Goal: Task Accomplishment & Management: Use online tool/utility

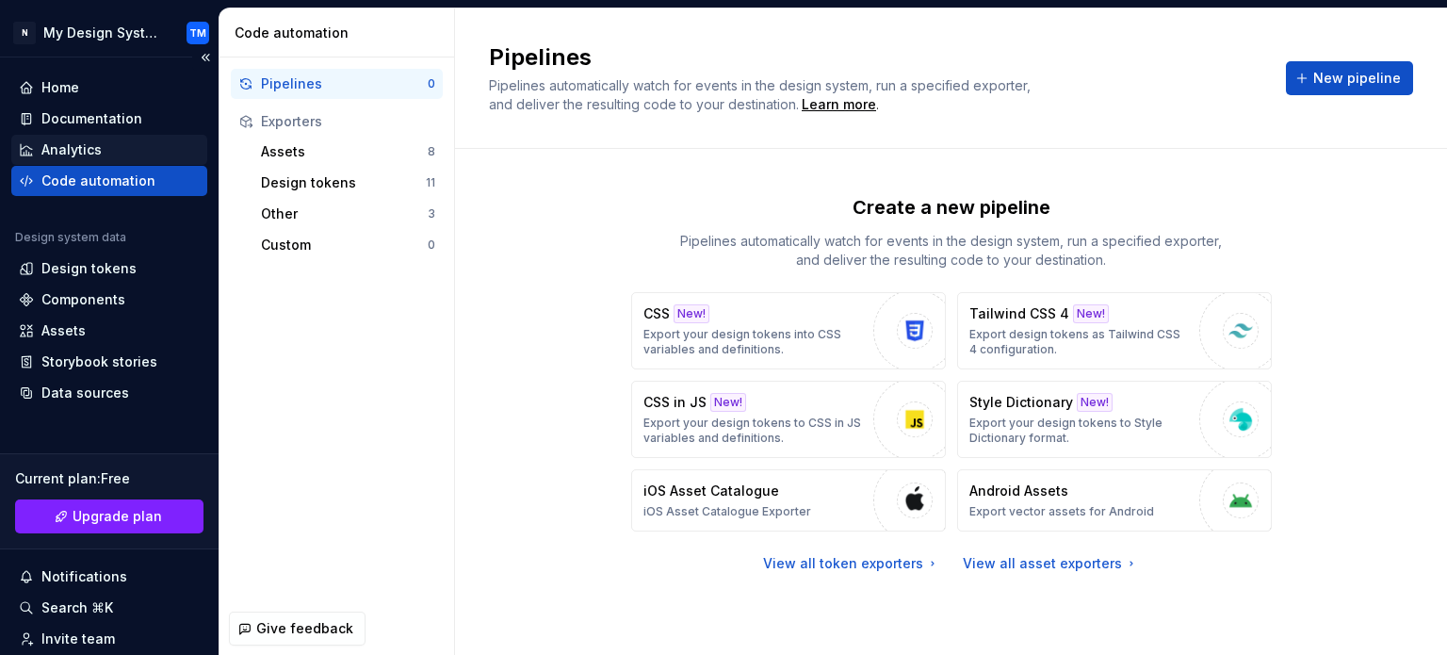
click at [150, 157] on div "Analytics" at bounding box center [109, 149] width 181 height 19
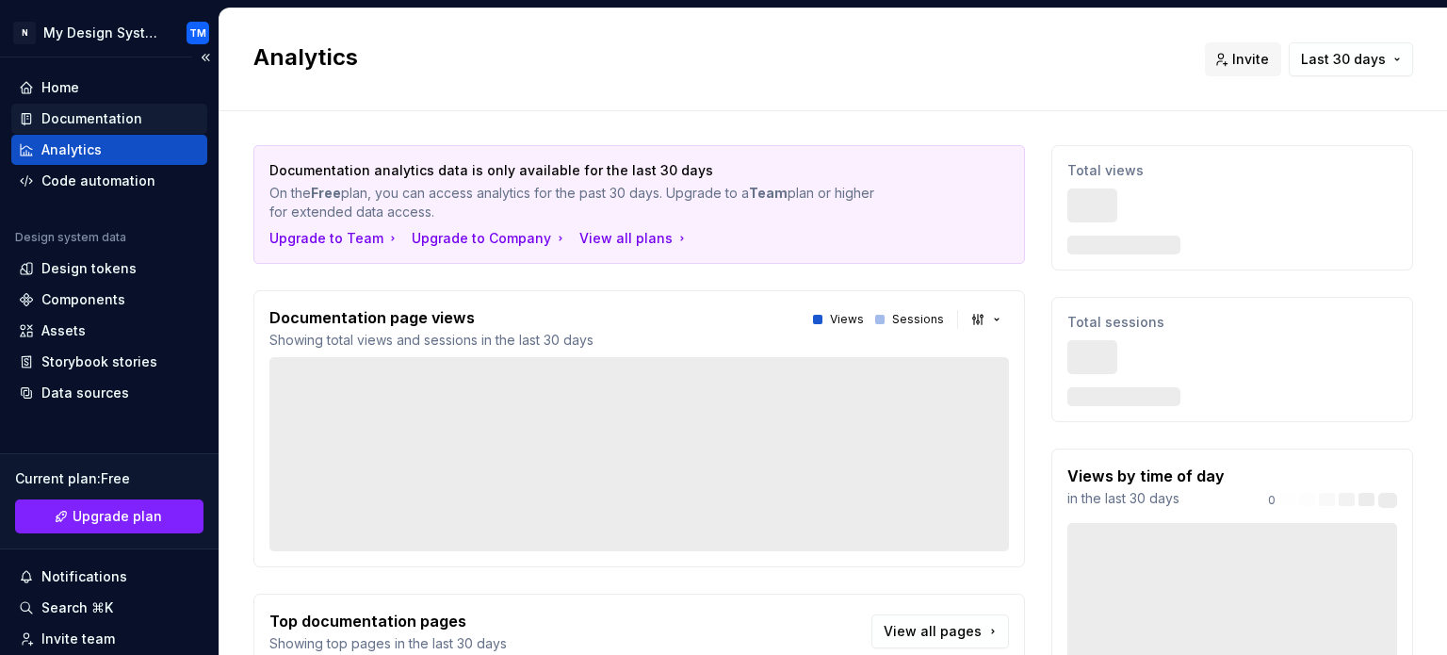
click at [134, 112] on div "Documentation" at bounding box center [91, 118] width 101 height 19
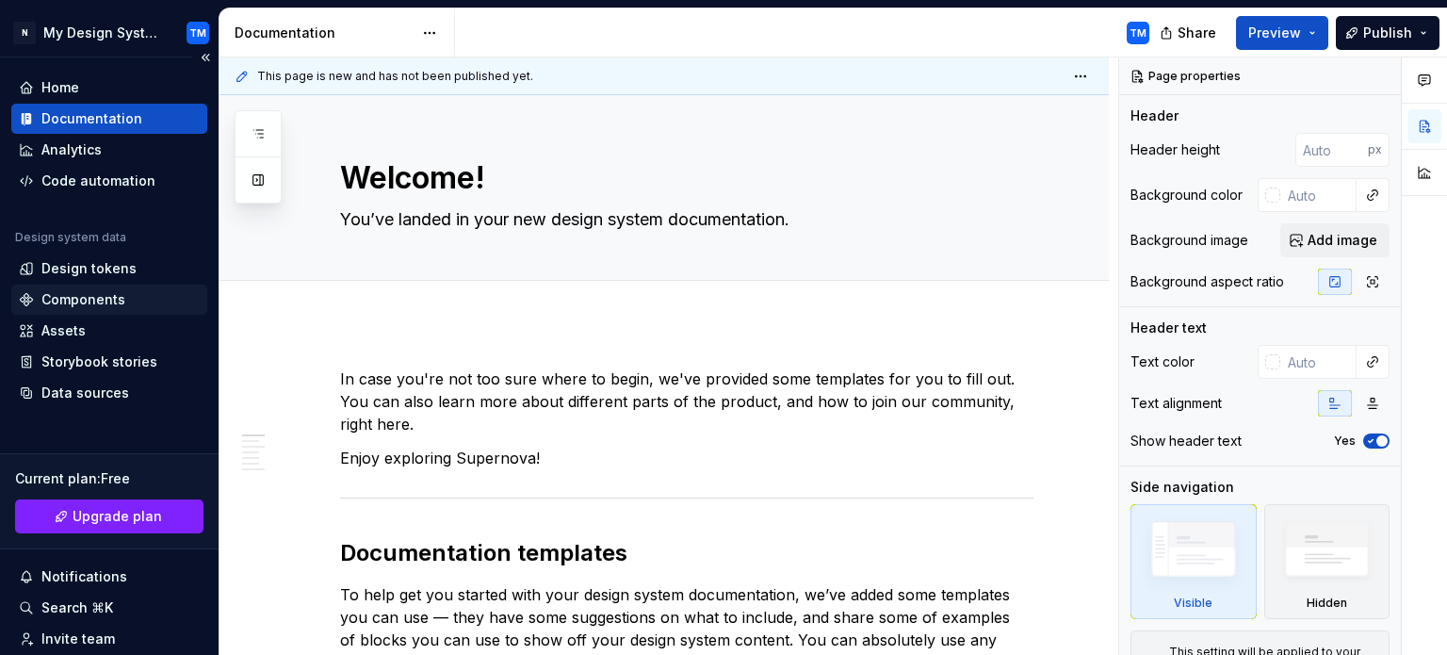
click at [91, 308] on div "Components" at bounding box center [109, 299] width 196 height 30
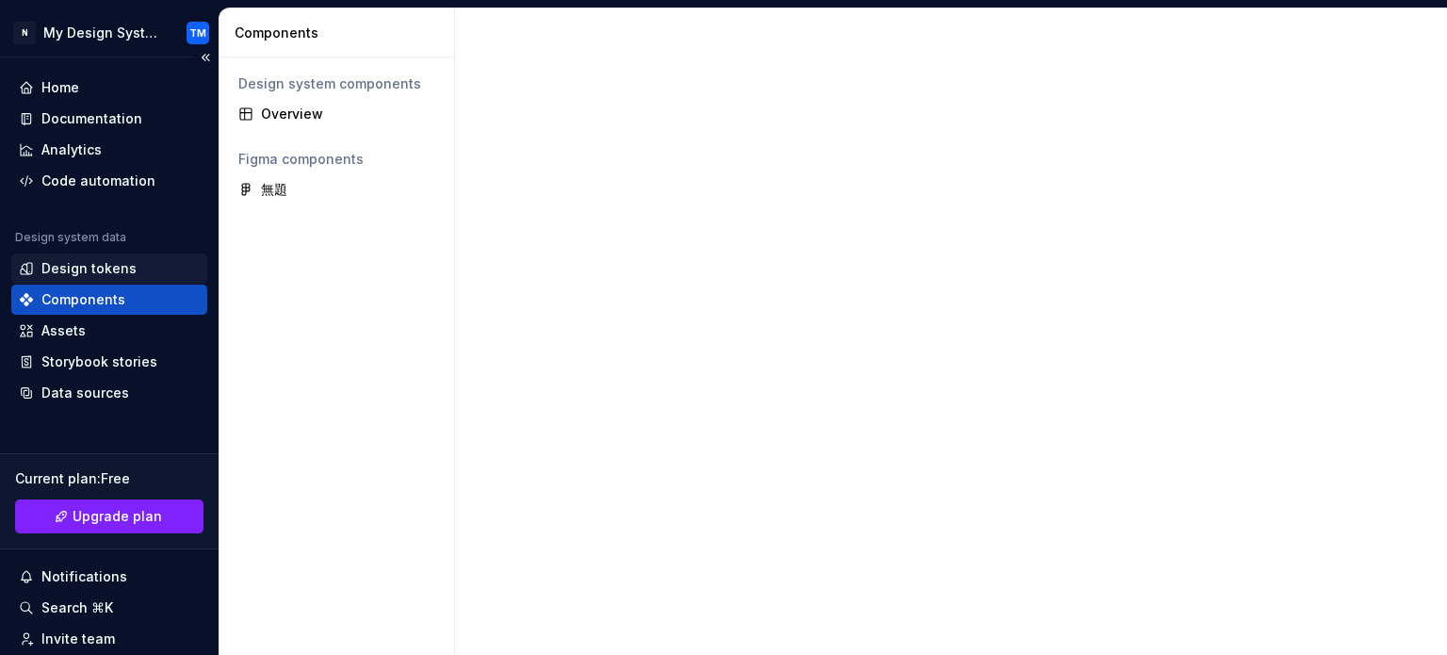
click at [90, 277] on div "Design tokens" at bounding box center [88, 268] width 95 height 19
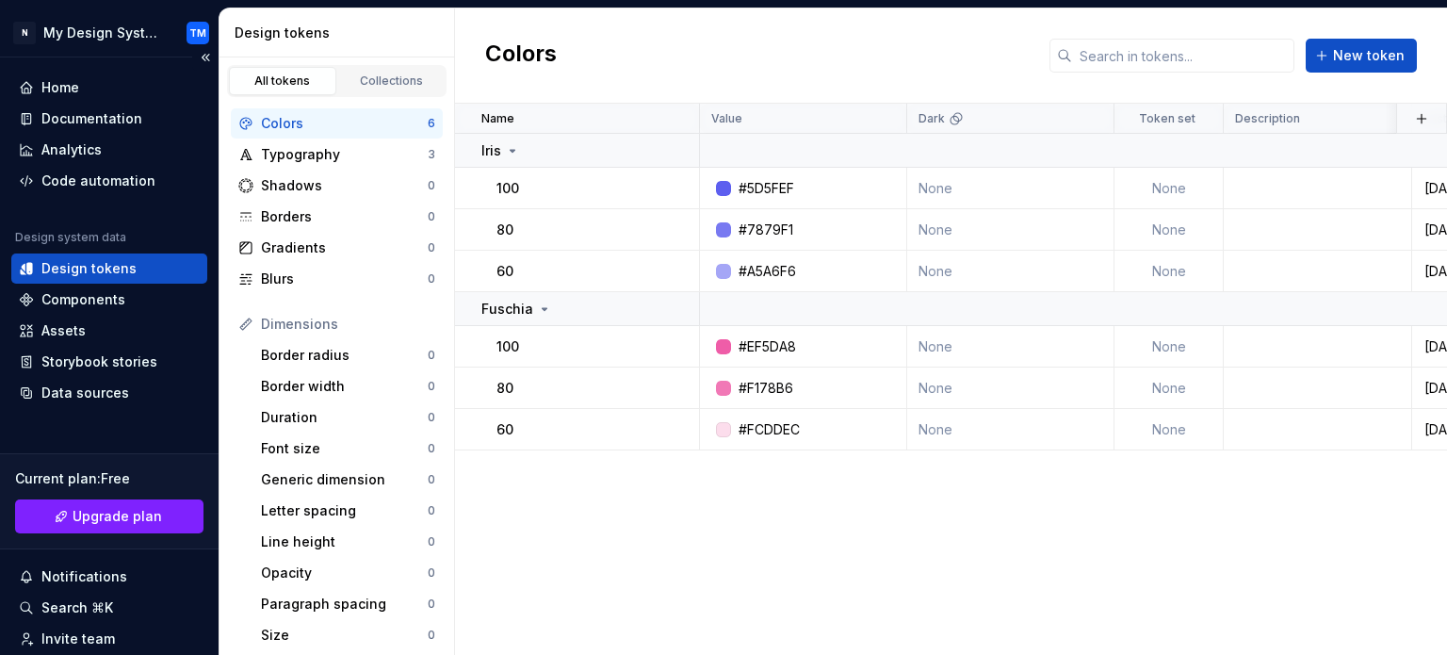
click at [90, 277] on div "Design tokens" at bounding box center [88, 268] width 95 height 19
click at [87, 185] on div "Code automation" at bounding box center [98, 180] width 114 height 19
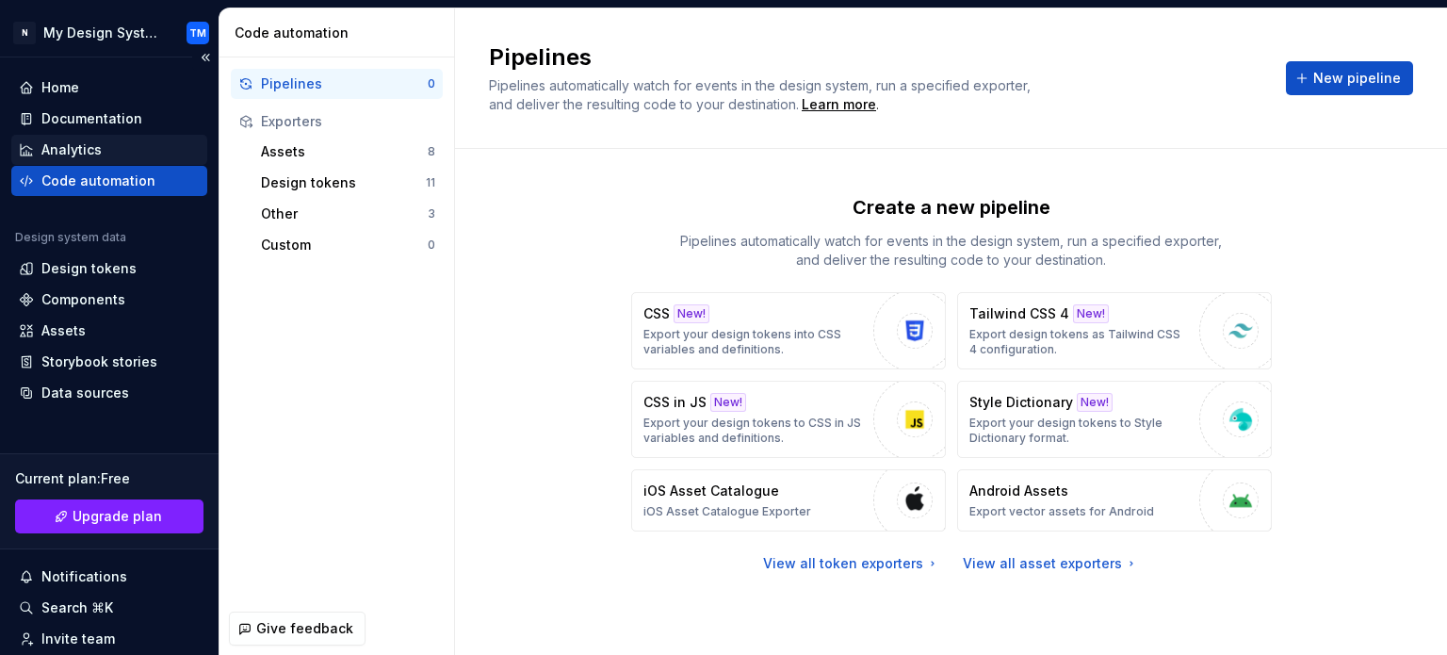
click at [86, 154] on div "Analytics" at bounding box center [71, 149] width 60 height 19
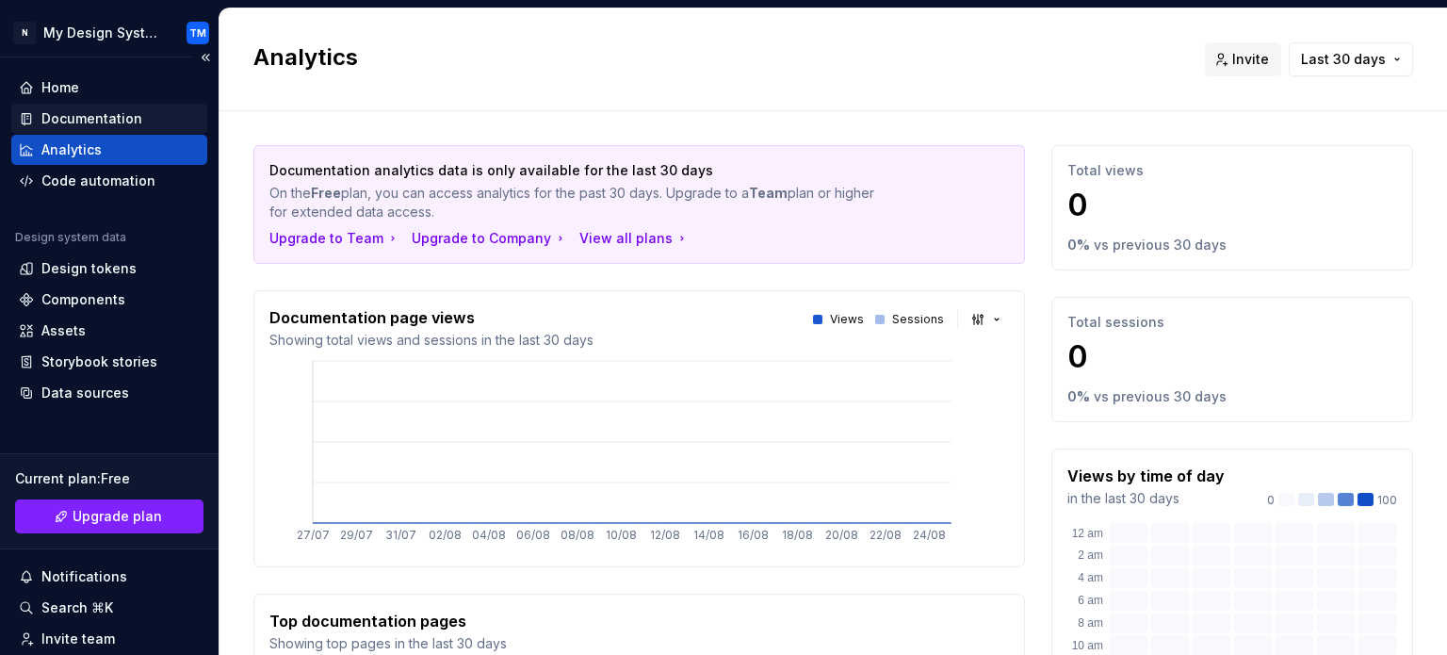
click at [96, 118] on div "Documentation" at bounding box center [91, 118] width 101 height 19
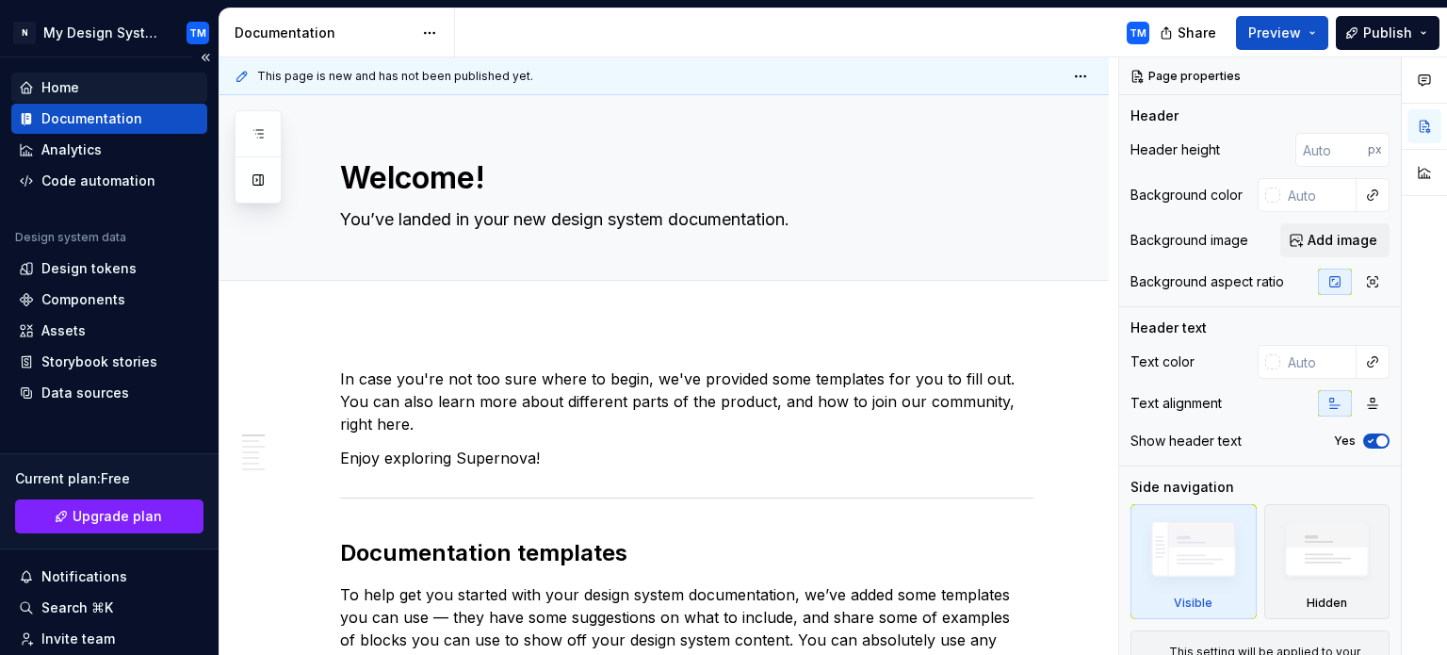
click at [91, 86] on div "Home" at bounding box center [109, 87] width 181 height 19
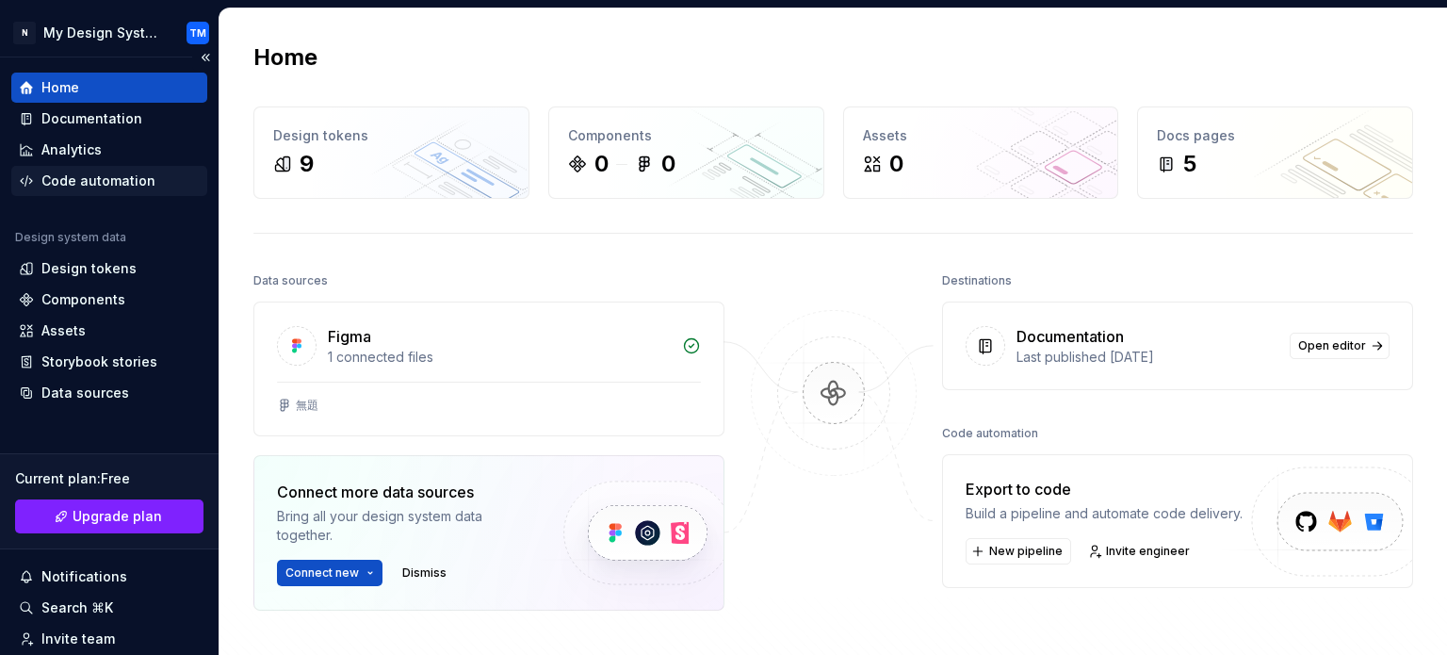
click at [121, 180] on div "Code automation" at bounding box center [98, 180] width 114 height 19
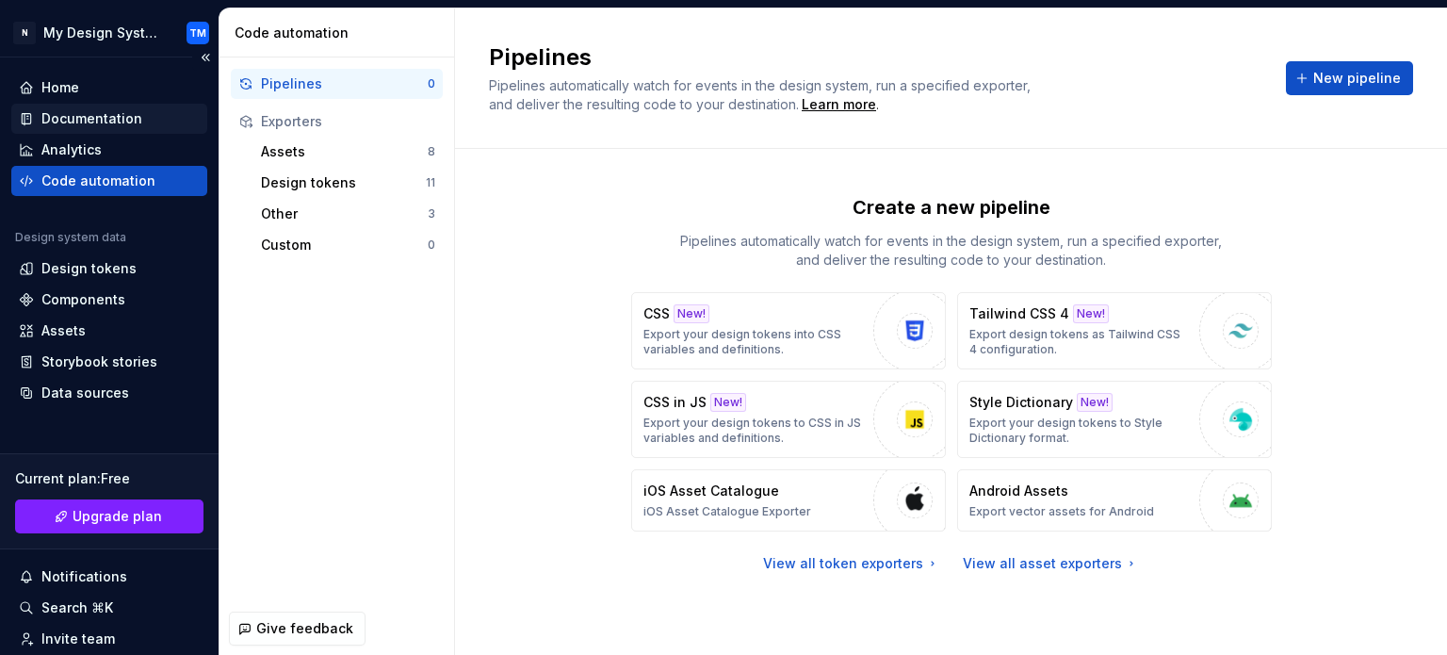
click at [109, 118] on div "Documentation" at bounding box center [91, 118] width 101 height 19
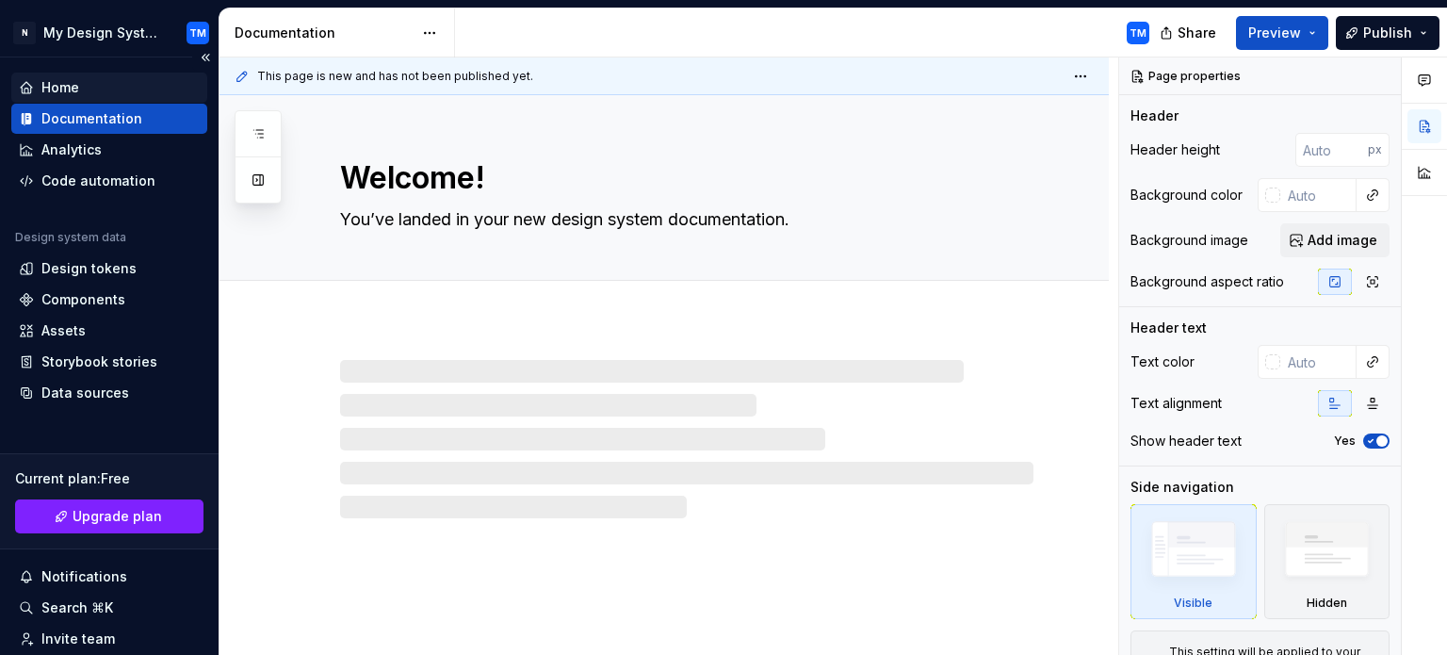
click at [100, 93] on div "Home" at bounding box center [109, 87] width 181 height 19
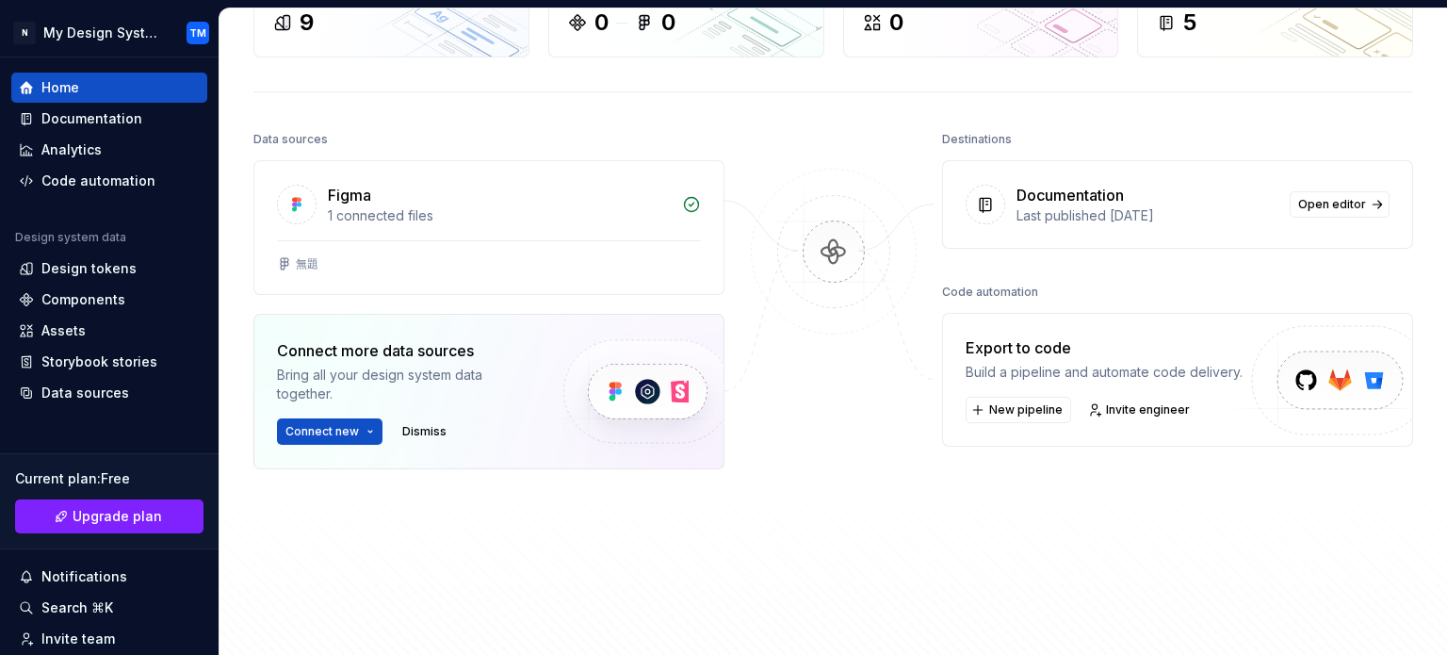
scroll to position [142, 0]
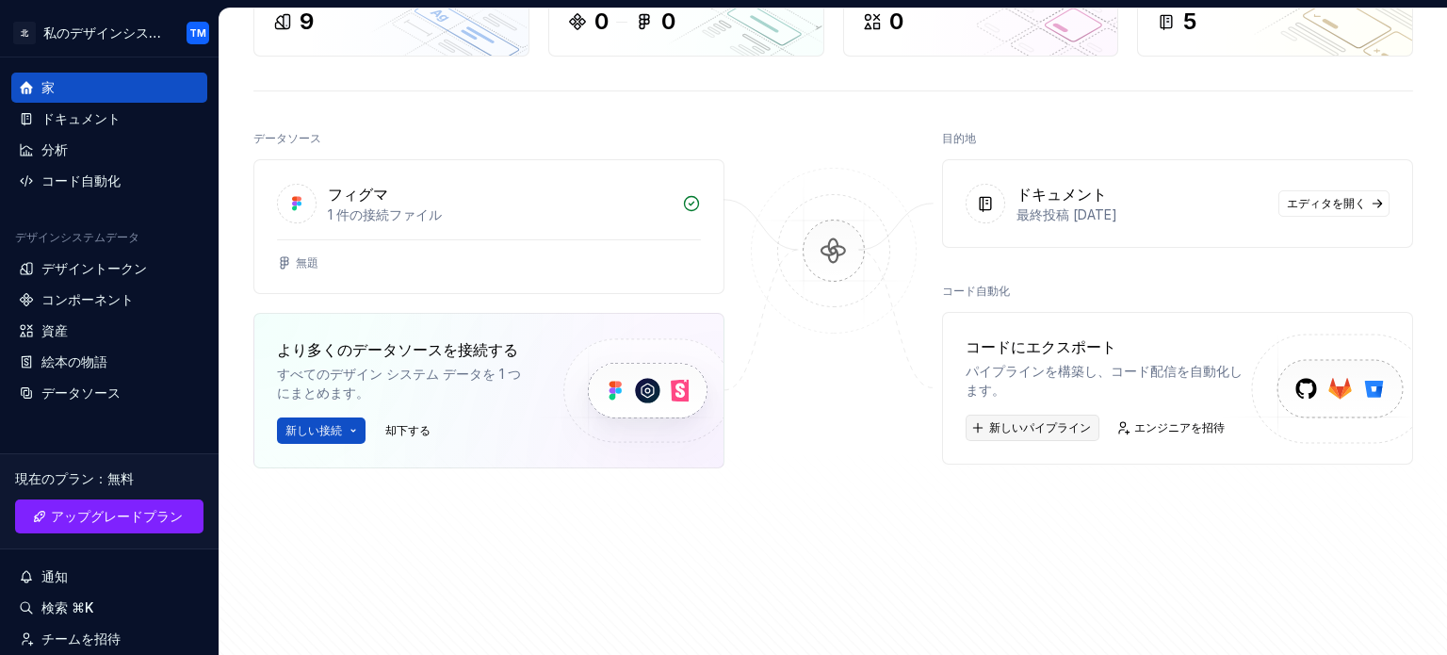
click at [1047, 420] on font "新しいパイプライン" at bounding box center [1040, 427] width 102 height 14
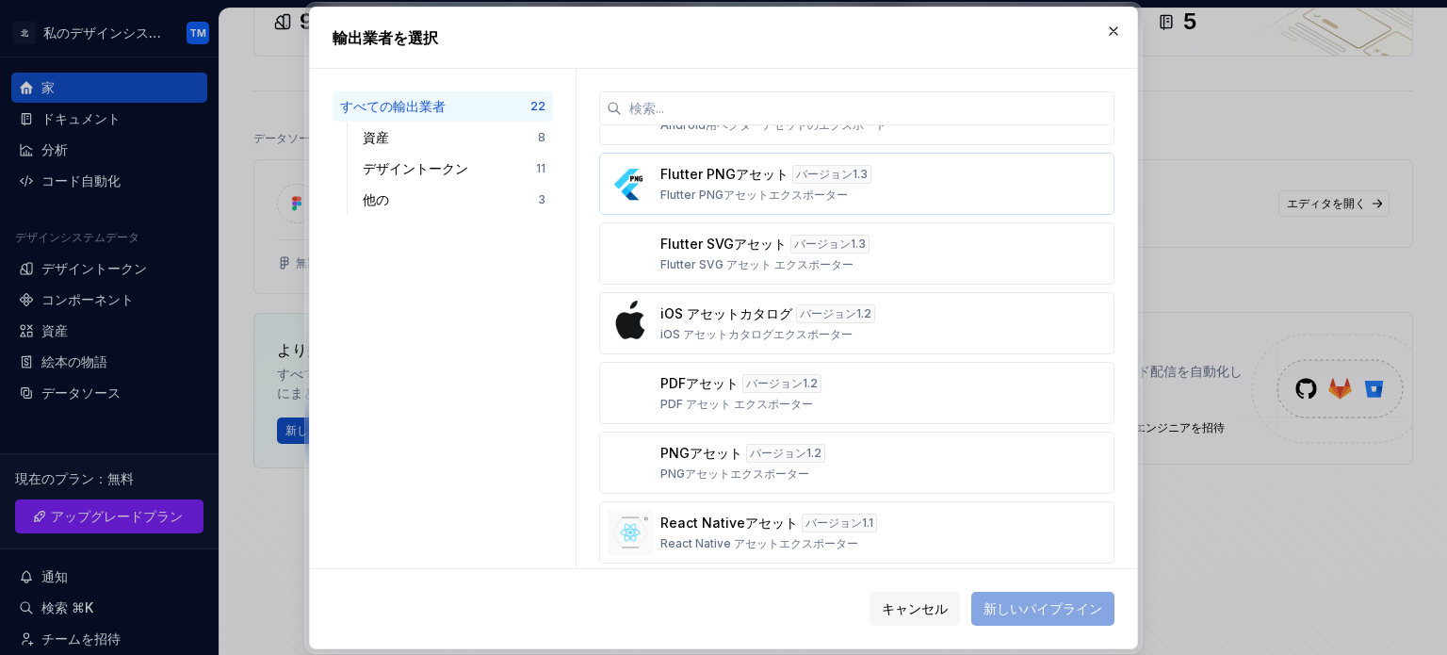
scroll to position [0, 0]
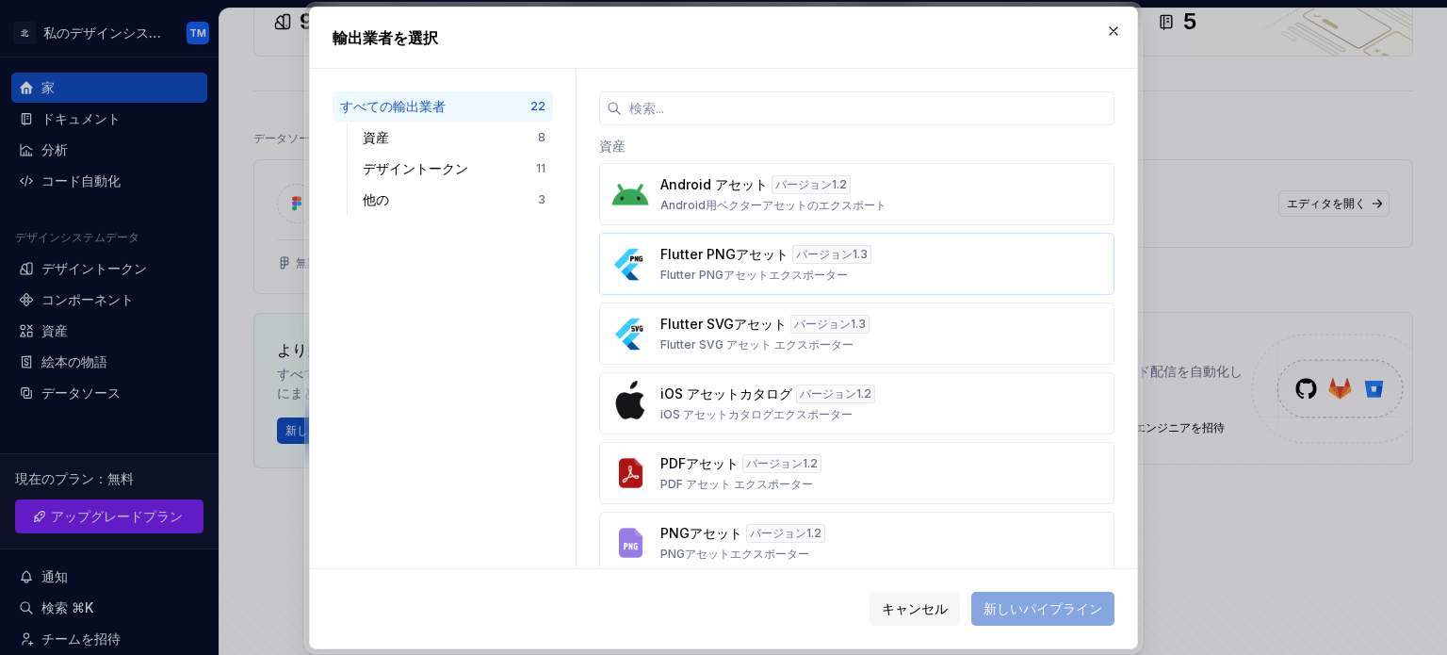
click at [792, 259] on div "バージョン 1.3" at bounding box center [831, 254] width 79 height 19
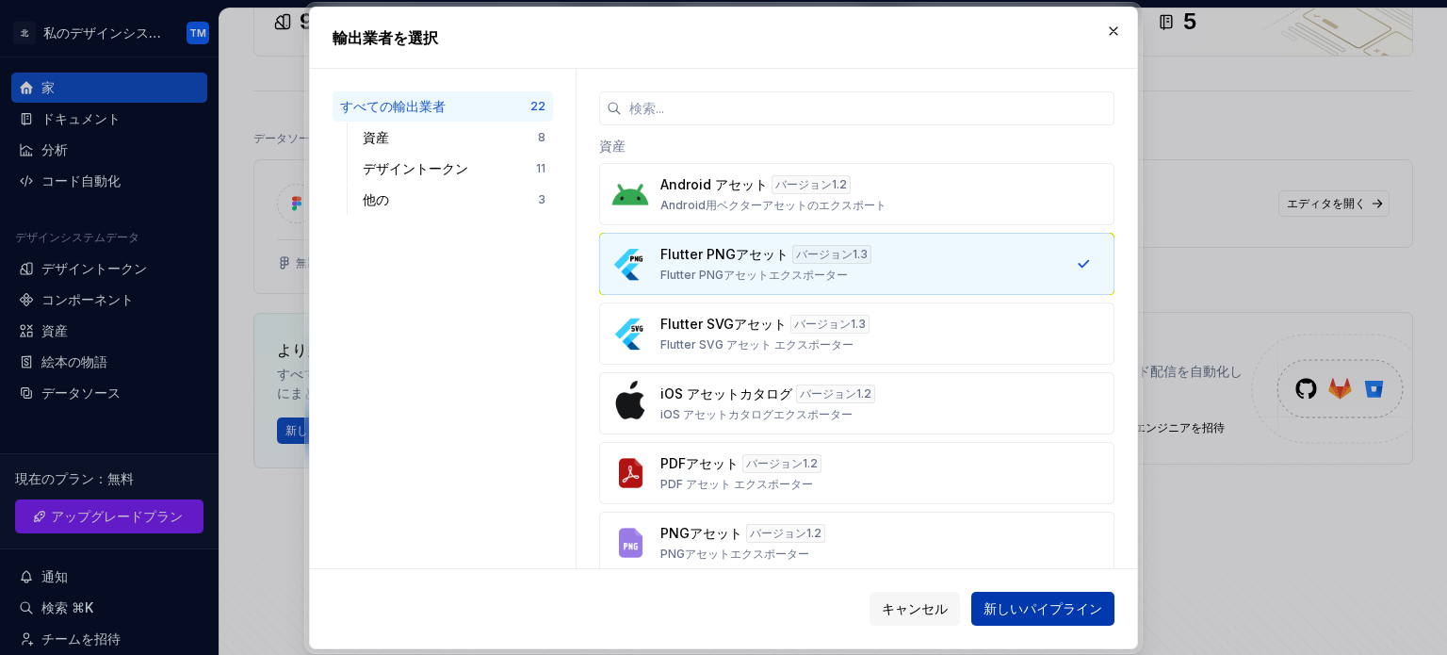
click at [982, 612] on button "新しいパイプライン" at bounding box center [1042, 609] width 143 height 34
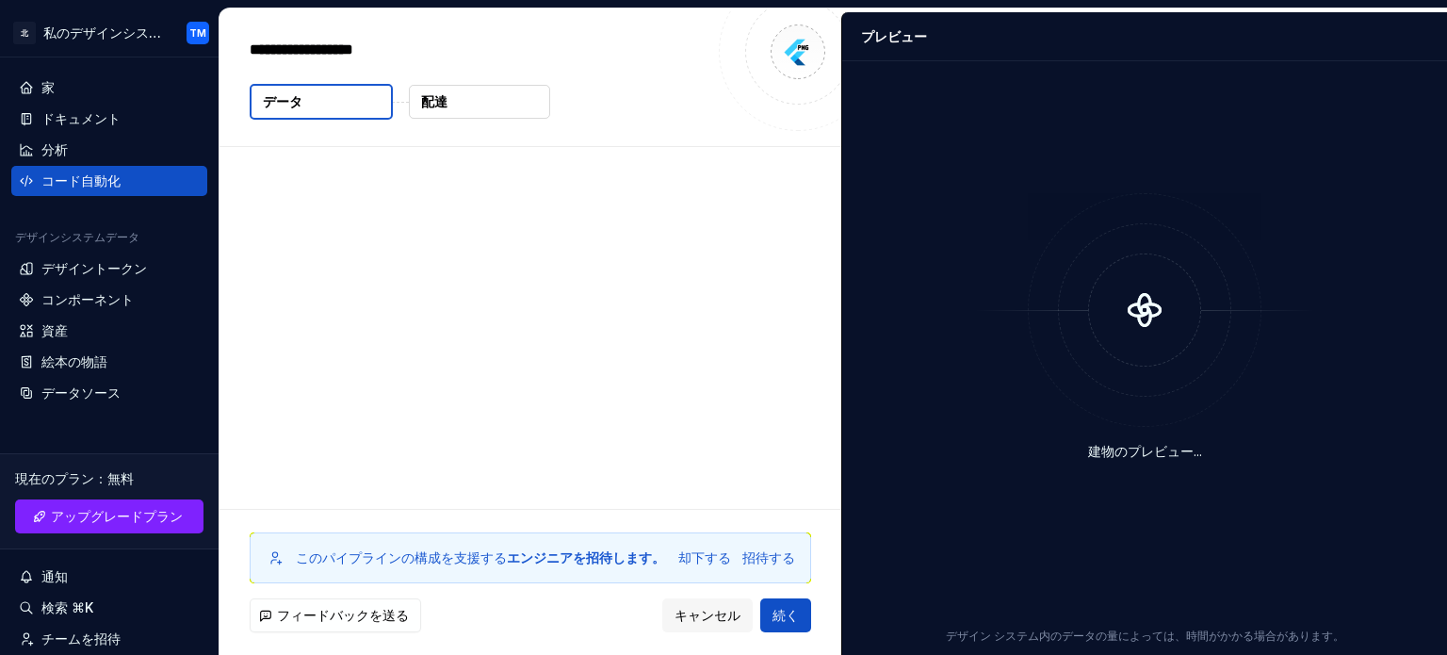
type textarea "*"
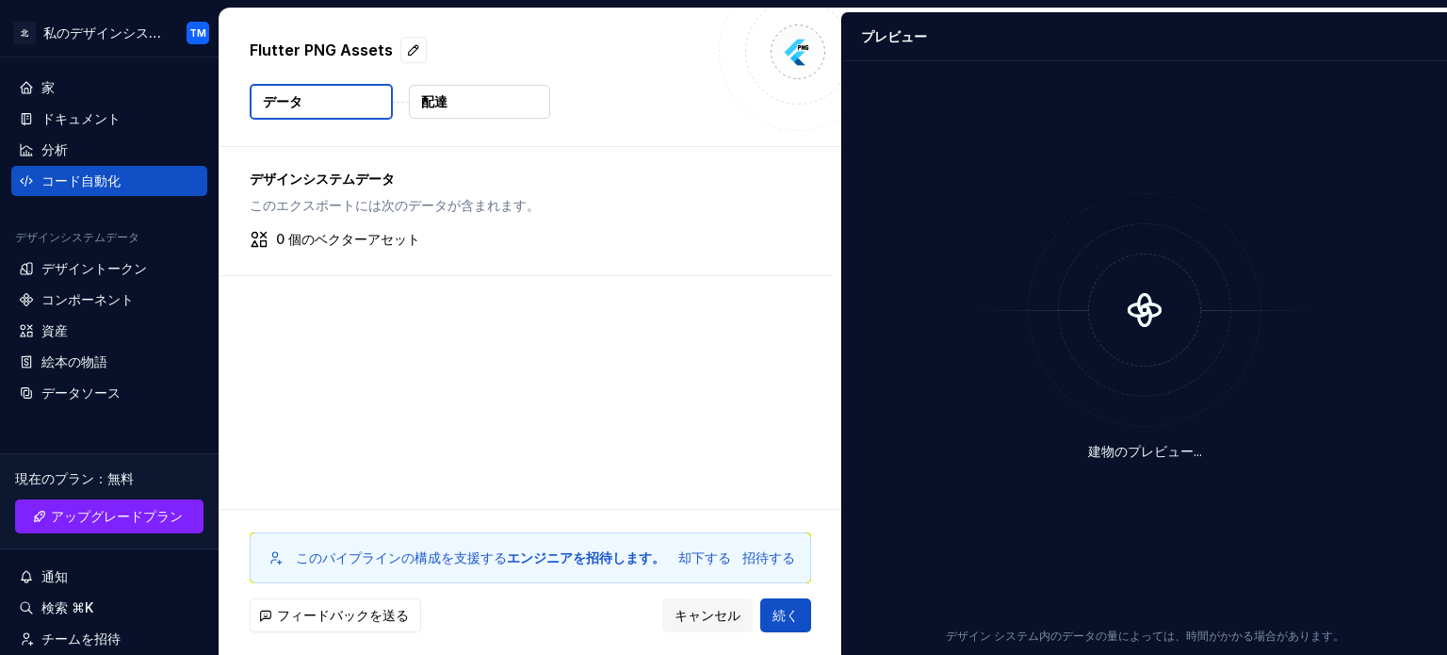
click at [315, 203] on font "このエクスポートには次のデータが含まれます。" at bounding box center [395, 205] width 290 height 16
click at [344, 236] on font "0 個のベクターアセット" at bounding box center [348, 239] width 144 height 16
click at [268, 233] on icon at bounding box center [259, 239] width 19 height 19
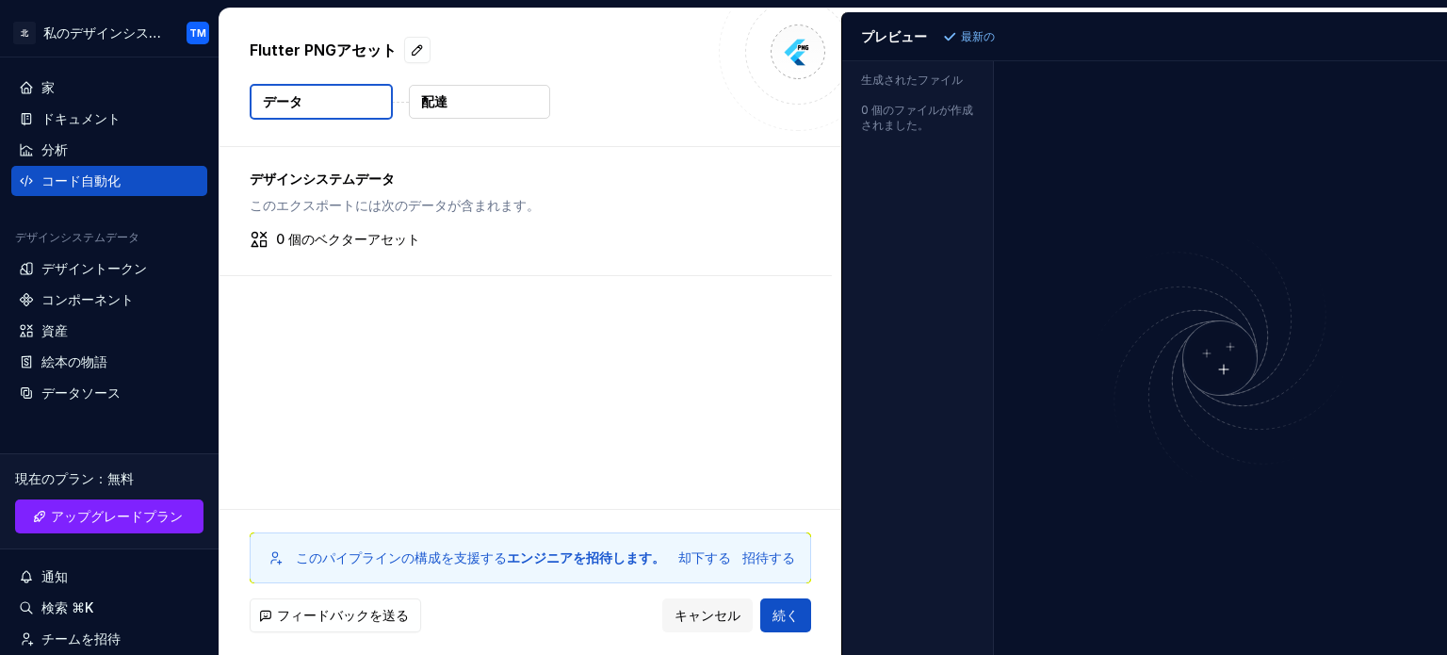
click at [810, 56] on img at bounding box center [798, 52] width 38 height 38
click at [712, 555] on font "却下する" at bounding box center [704, 557] width 53 height 16
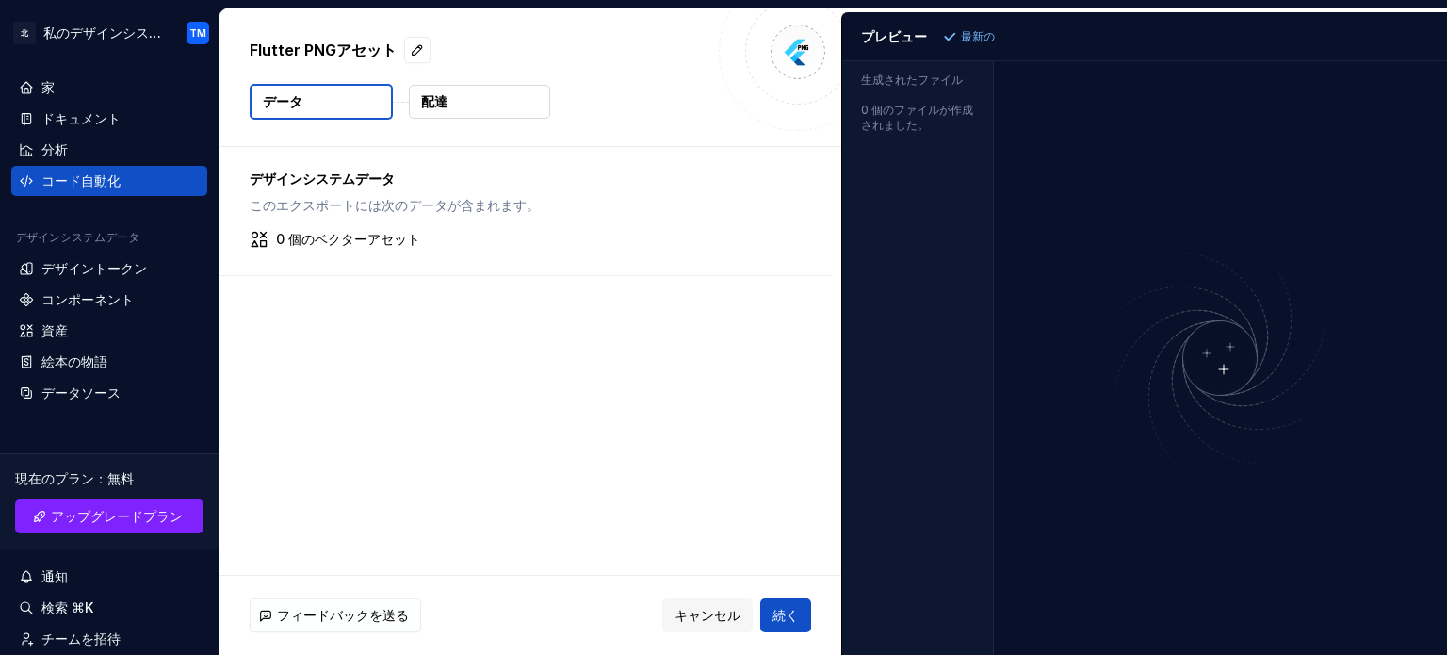
drag, startPoint x: 350, startPoint y: 284, endPoint x: 282, endPoint y: 344, distance: 90.8
click at [282, 344] on div "デザインシステムデータ このエクスポートには次のデータが含まれます。 0 個のベクターアセット" at bounding box center [530, 361] width 622 height 428
